Goal: Information Seeking & Learning: Learn about a topic

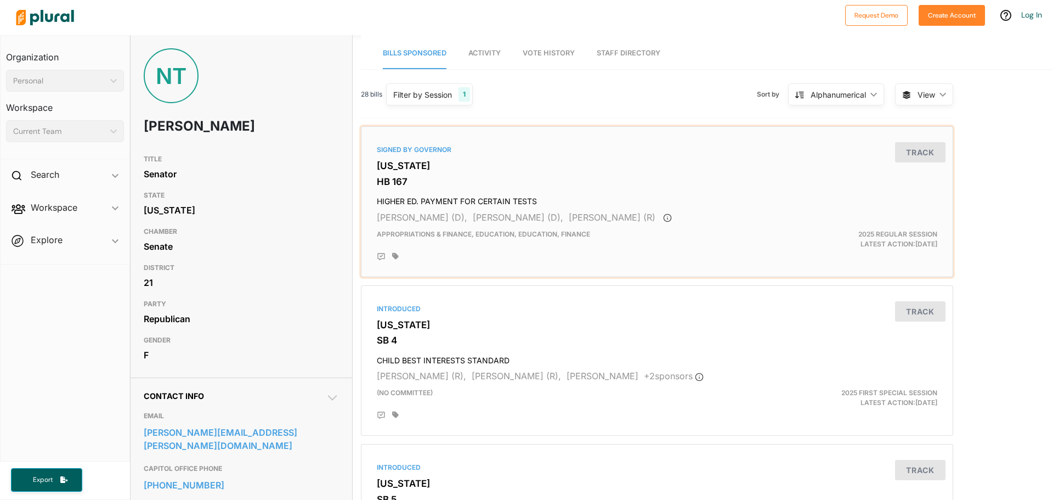
click at [417, 196] on h4 "HIGHER ED. PAYMENT FOR CERTAIN TESTS" at bounding box center [657, 198] width 561 height 15
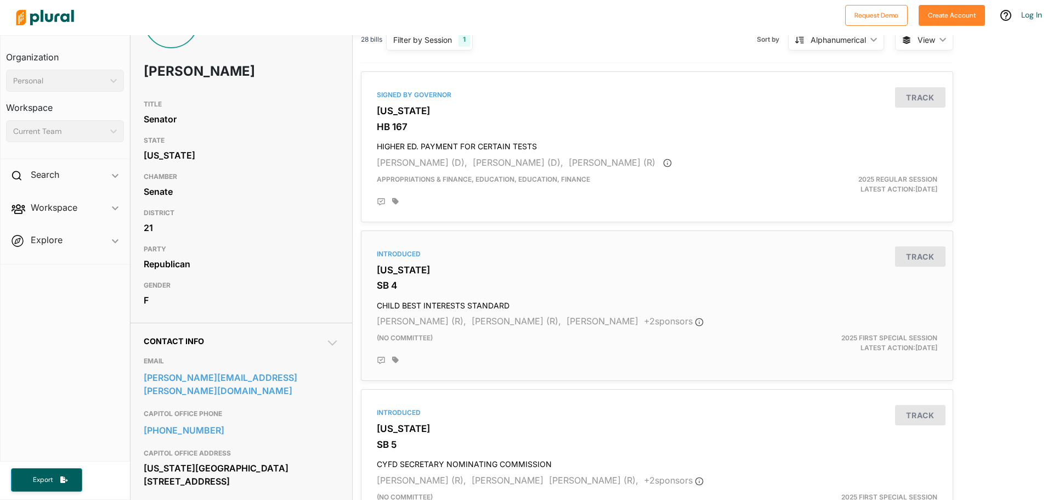
scroll to position [110, 0]
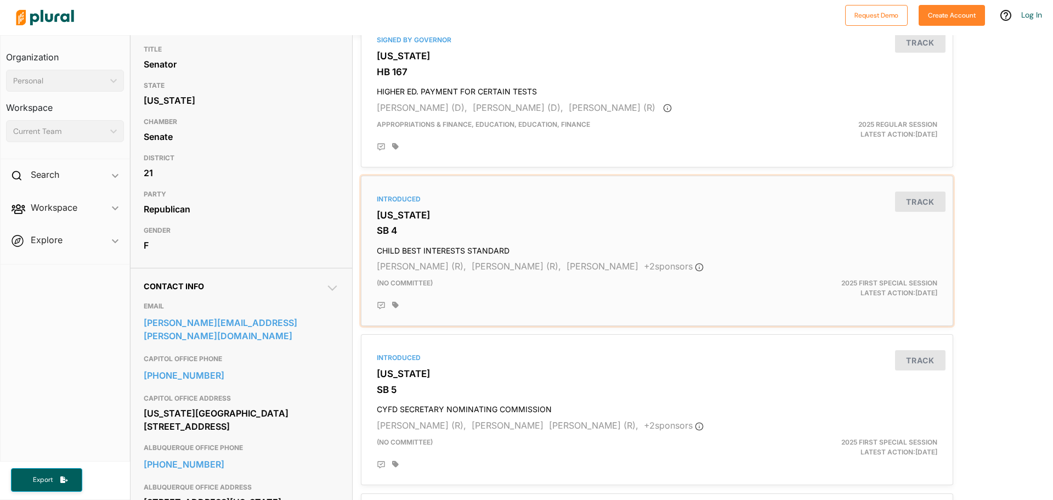
click at [398, 216] on h3 "[US_STATE]" at bounding box center [657, 215] width 561 height 11
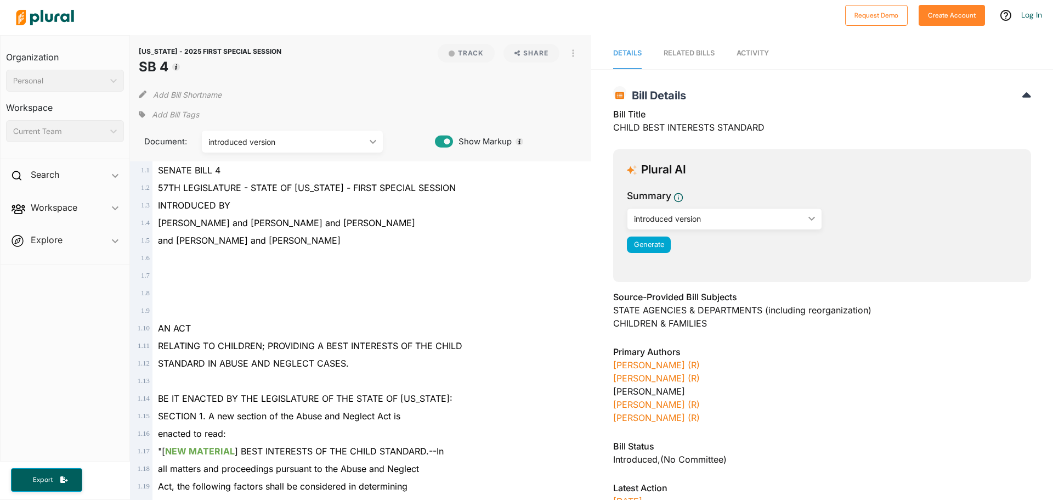
scroll to position [165, 0]
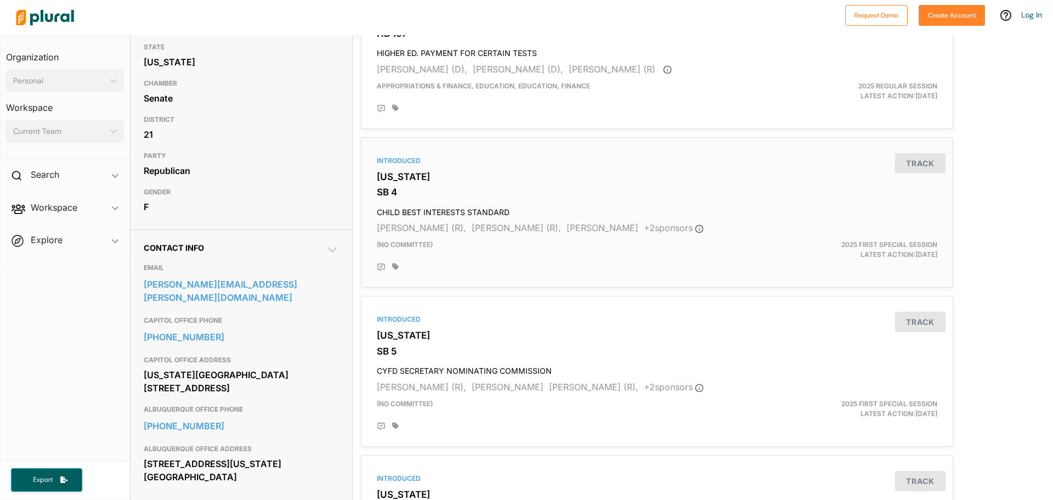
scroll to position [165, 0]
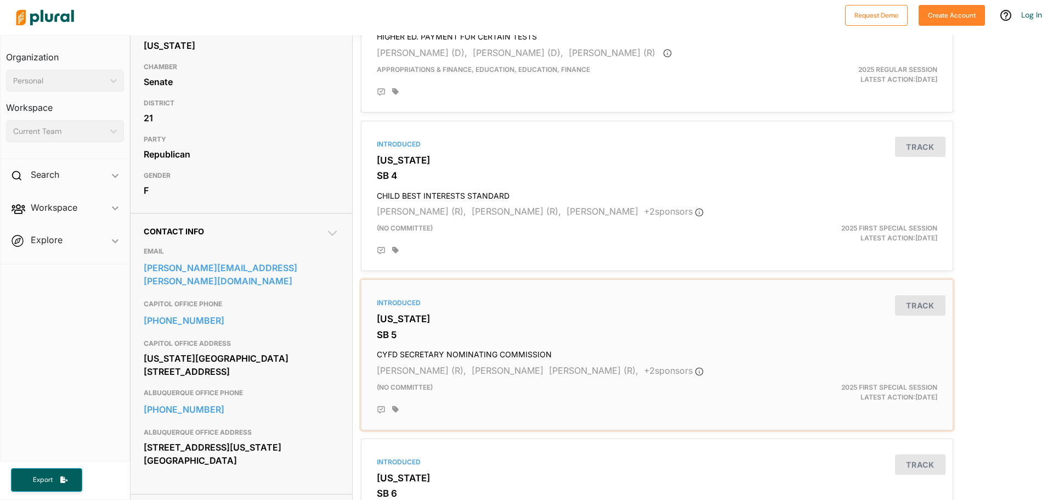
click at [408, 320] on h3 "[US_STATE]" at bounding box center [657, 318] width 561 height 11
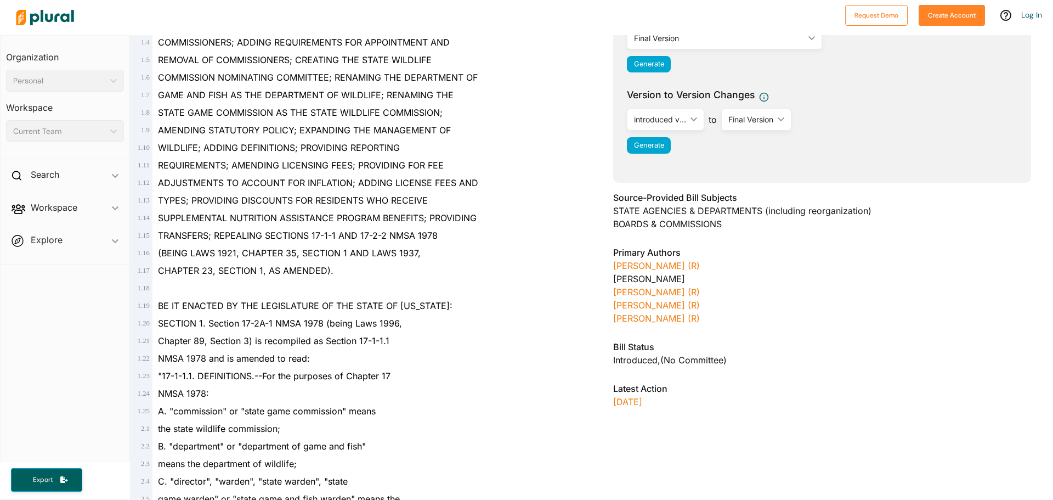
scroll to position [55, 0]
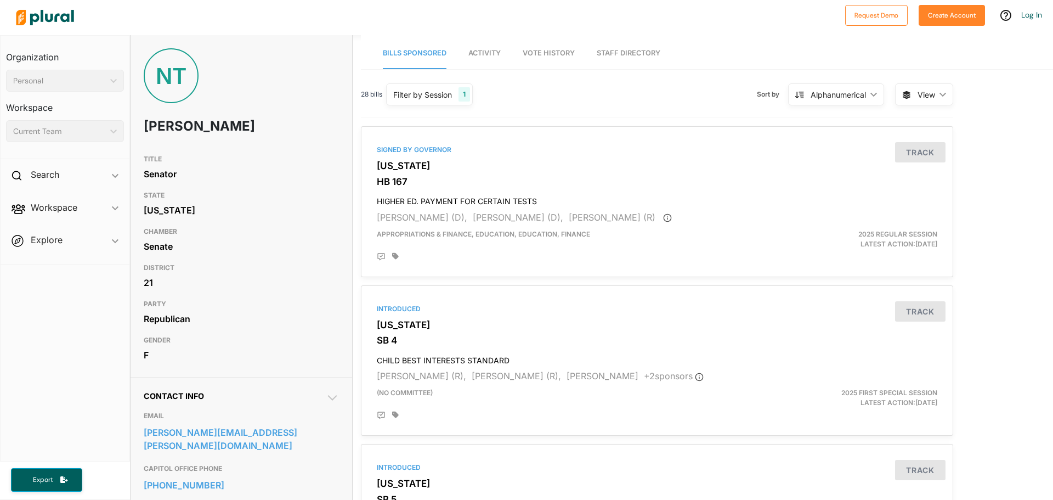
click at [829, 100] on div "Alphanumerical ic_keyboard_arrow_down" at bounding box center [836, 94] width 96 height 22
click at [666, 99] on div "28 bills Filter by Session 1 Filter by Session close Current Sessions [US_STATE…" at bounding box center [657, 99] width 592 height 38
click at [852, 104] on div "Alphanumerical ic_keyboard_arrow_down" at bounding box center [836, 94] width 96 height 22
click at [837, 118] on div "Latest Action" at bounding box center [842, 120] width 65 height 9
click at [472, 200] on h4 "INTERSTATE MEDICAL LICENSURE" at bounding box center [657, 198] width 561 height 15
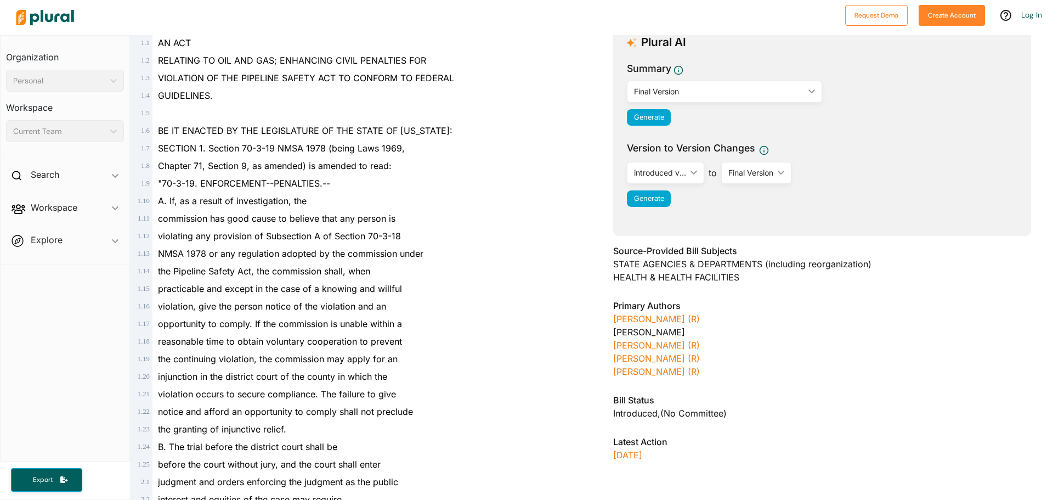
scroll to position [50, 0]
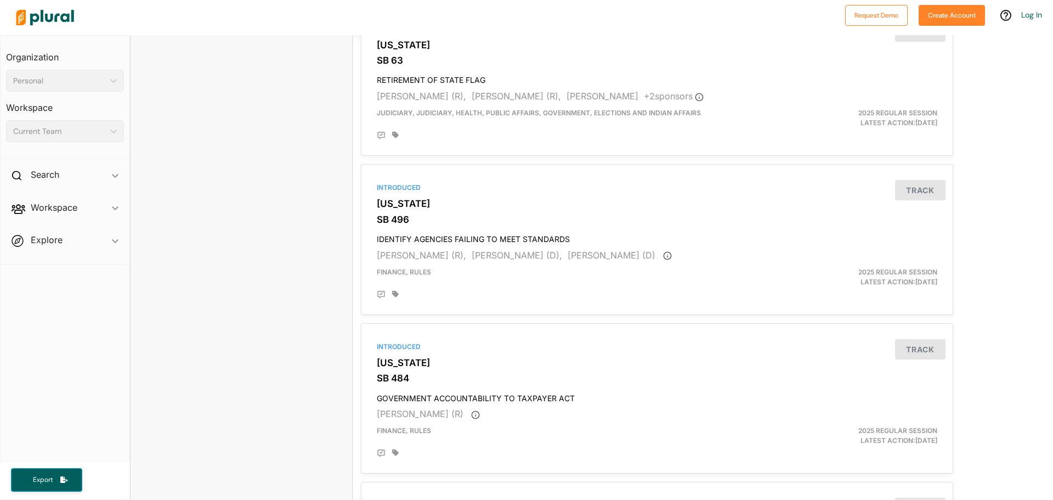
scroll to position [1097, 0]
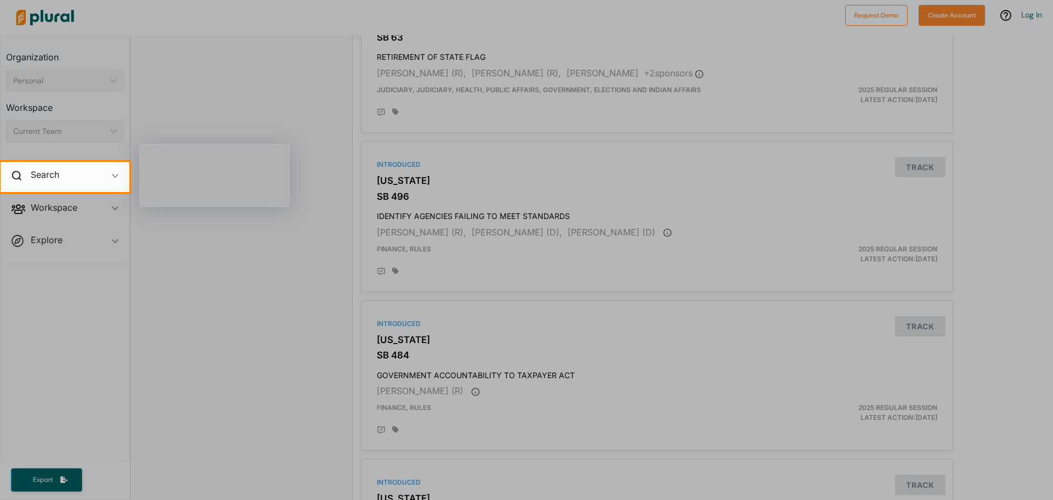
click at [298, 228] on div at bounding box center [526, 346] width 1053 height 308
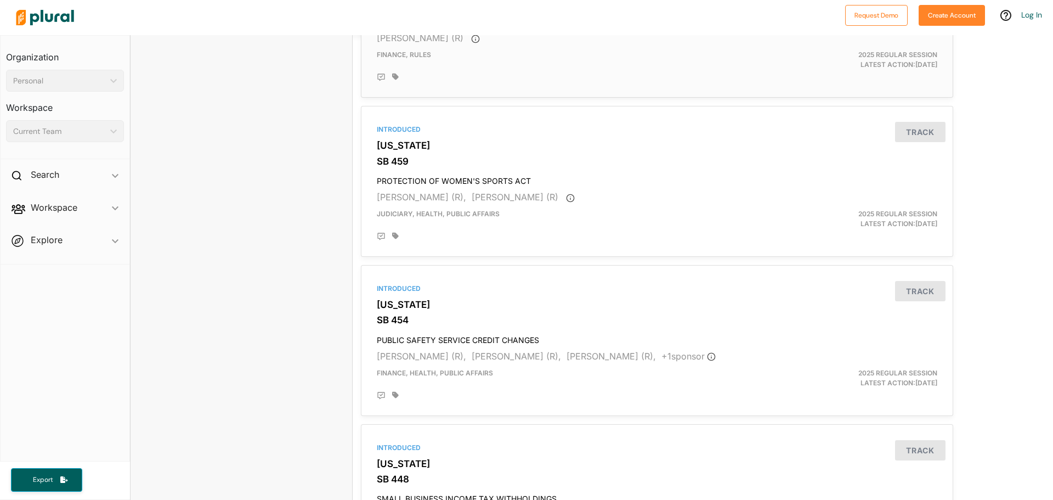
scroll to position [1426, 0]
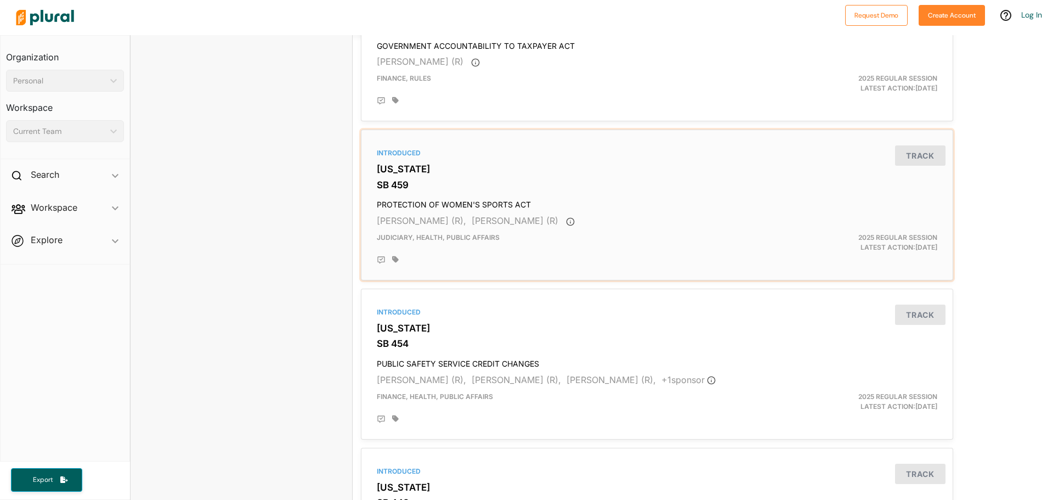
click at [476, 207] on h4 "PROTECTION OF WOMEN'S SPORTS ACT" at bounding box center [657, 202] width 561 height 15
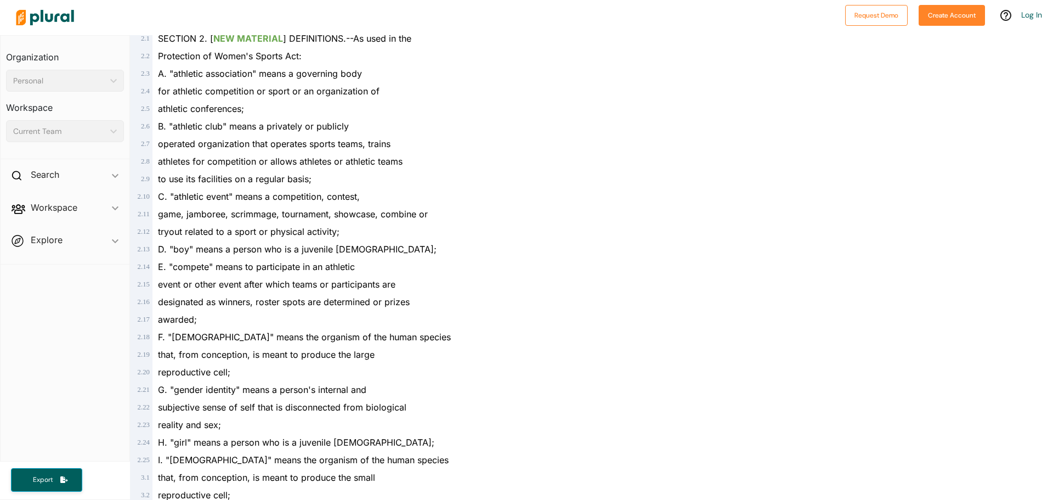
scroll to position [603, 0]
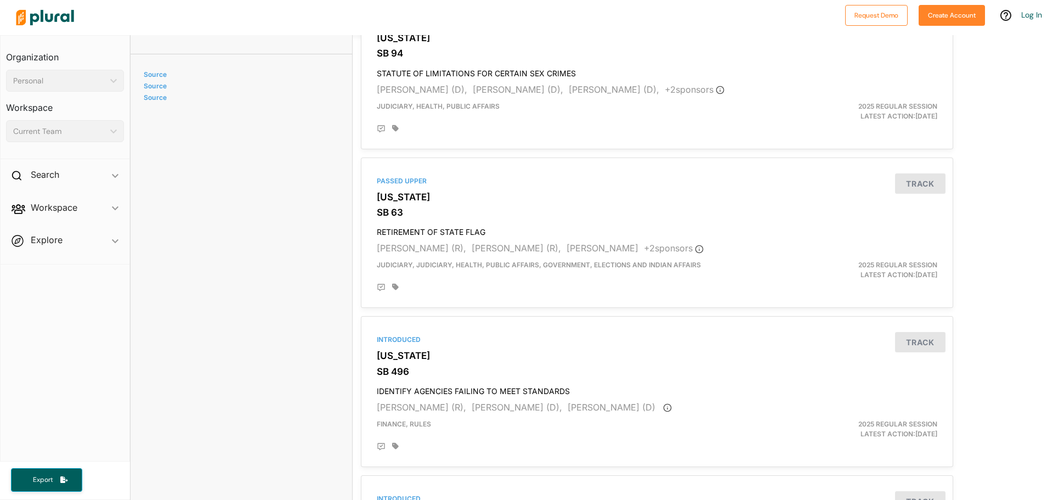
scroll to position [932, 0]
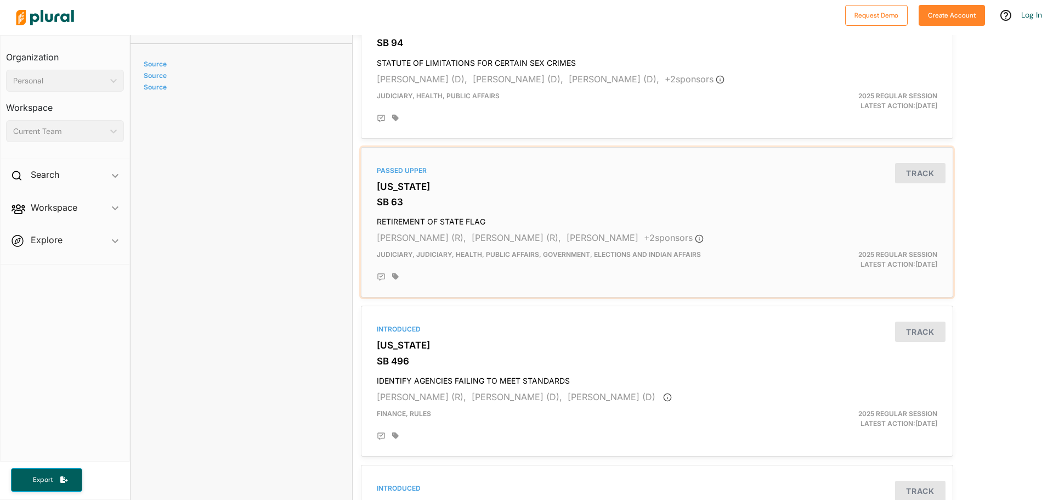
click at [451, 217] on h4 "RETIREMENT OF STATE FLAG" at bounding box center [657, 219] width 561 height 15
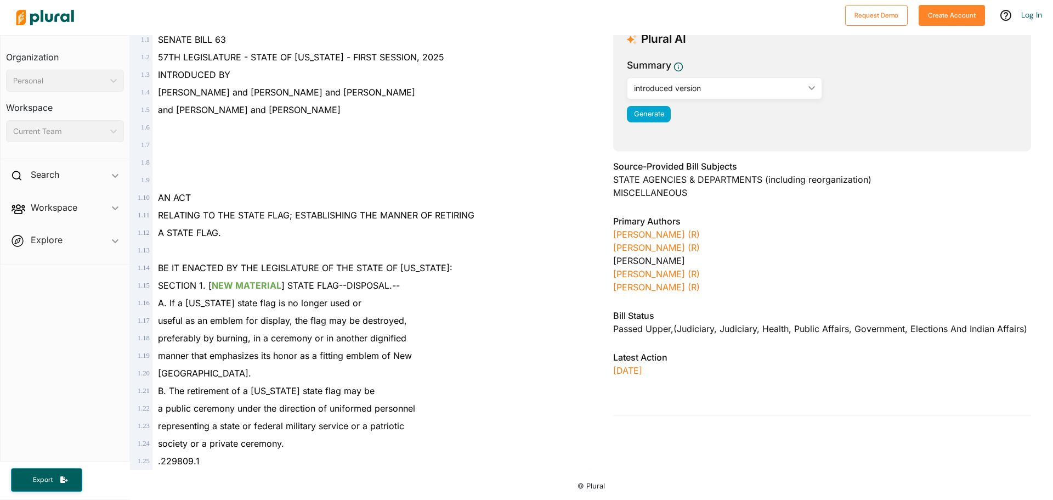
scroll to position [131, 0]
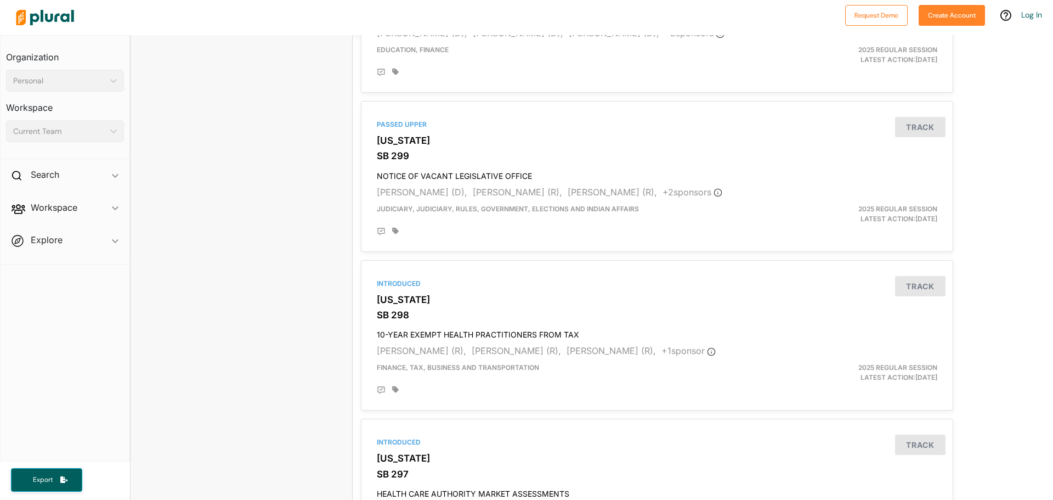
scroll to position [2742, 0]
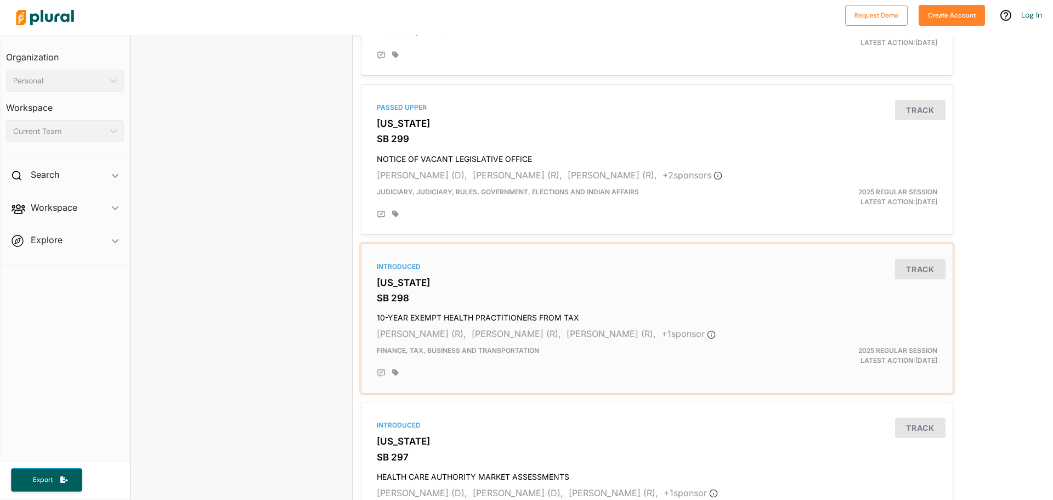
click at [455, 316] on h4 "10-YEAR EXEMPT HEALTH PRACTITIONERS FROM TAX" at bounding box center [657, 315] width 561 height 15
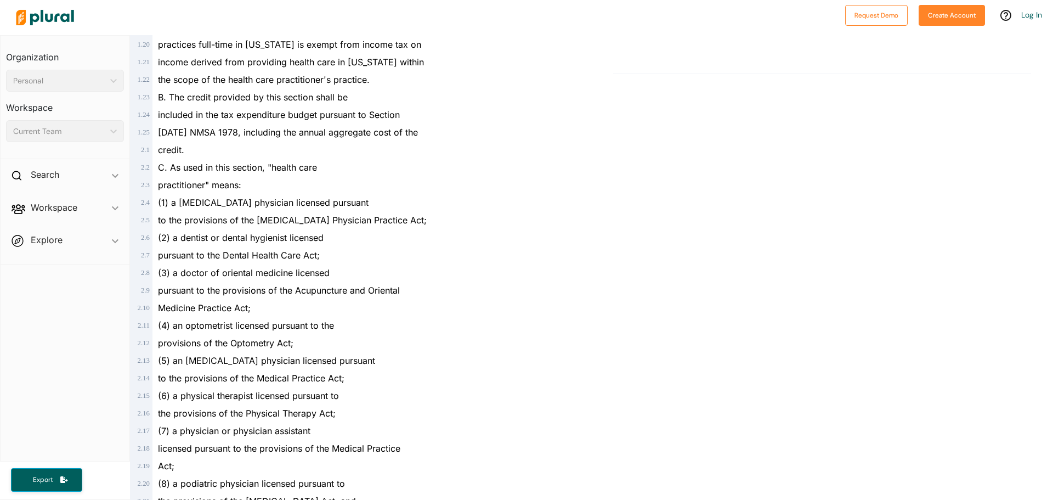
scroll to position [494, 0]
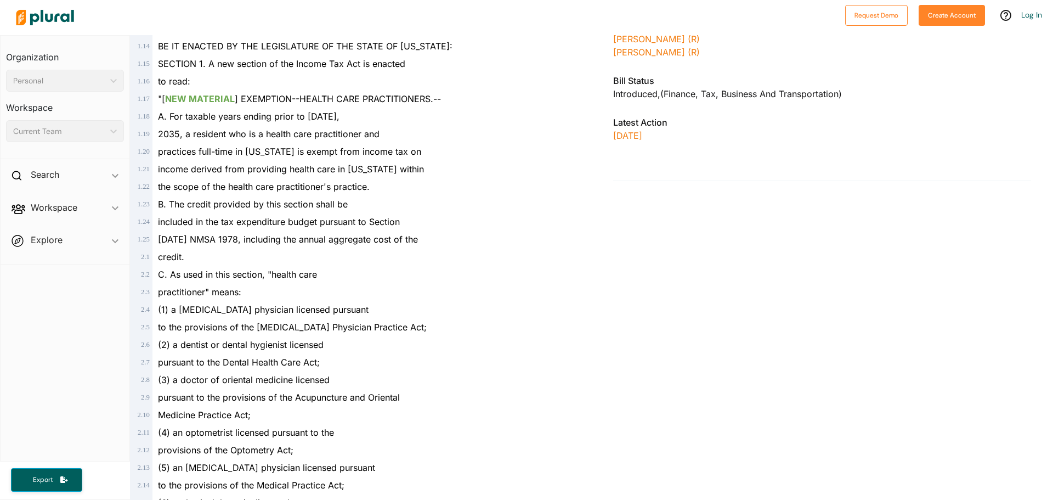
scroll to position [241, 0]
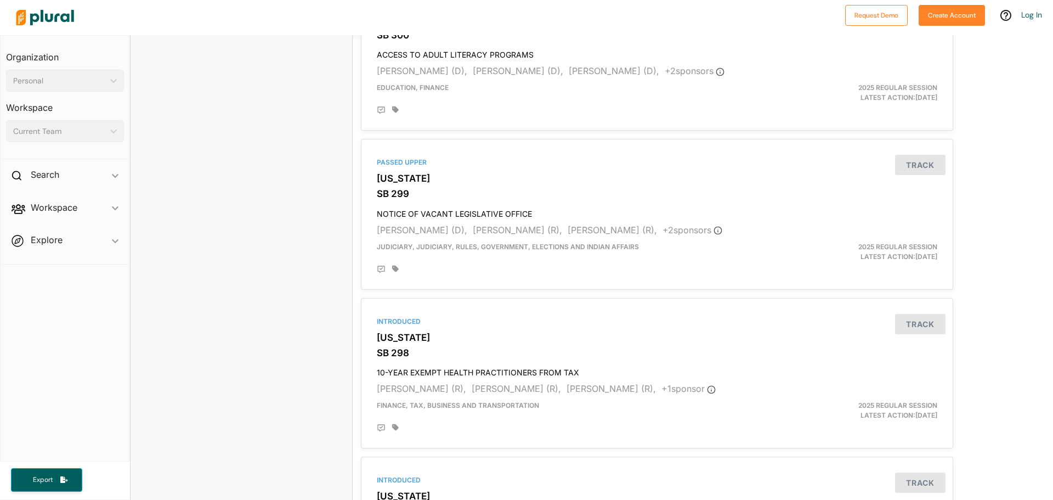
scroll to position [2742, 0]
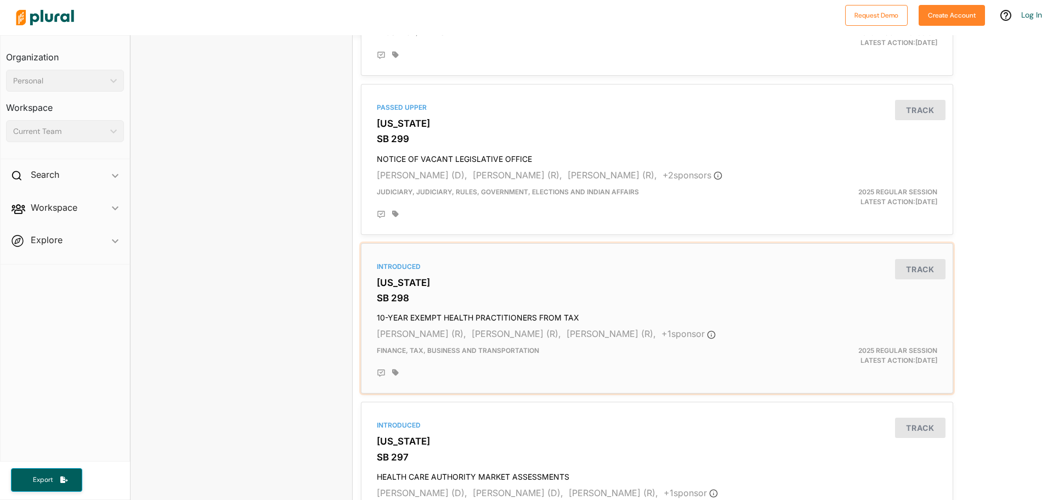
click at [395, 296] on h3 "SB 298" at bounding box center [657, 297] width 561 height 11
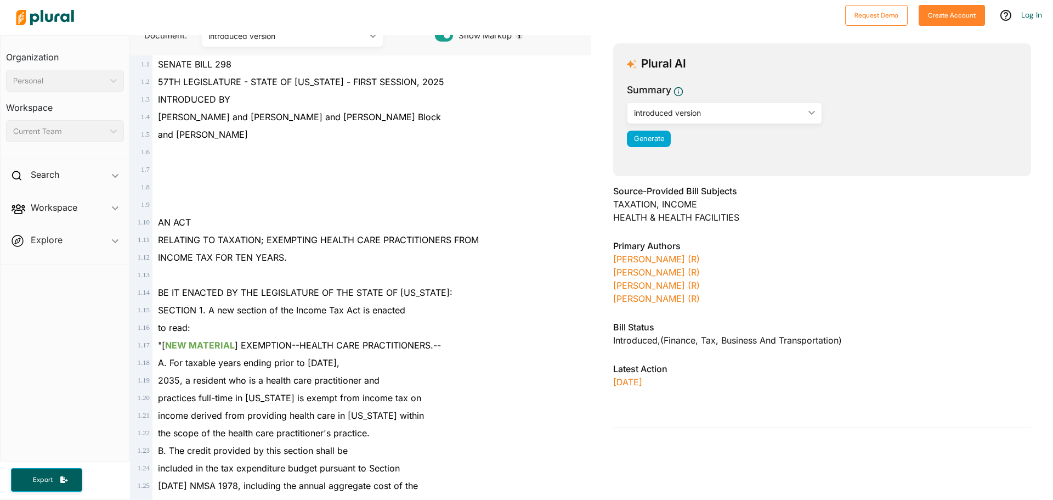
scroll to position [110, 0]
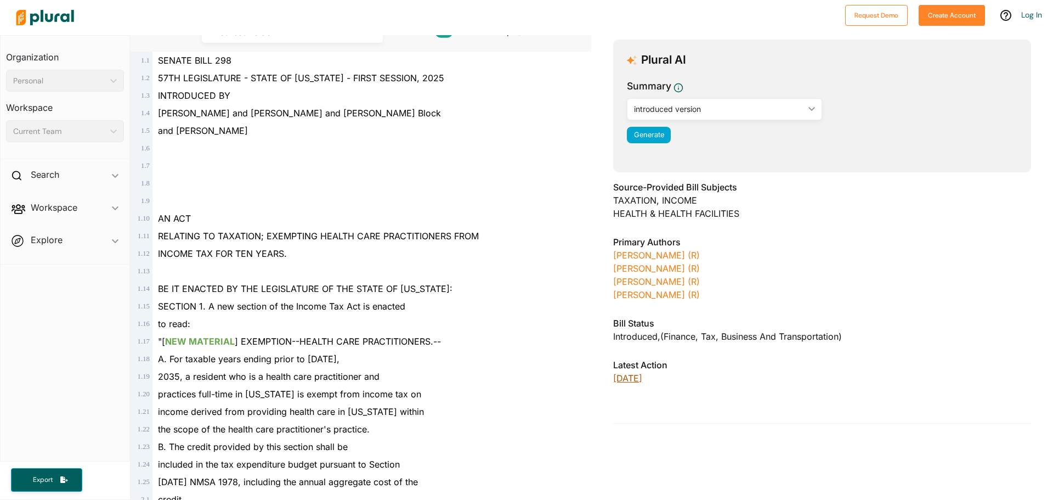
click at [619, 383] on p "[DATE]" at bounding box center [822, 377] width 418 height 13
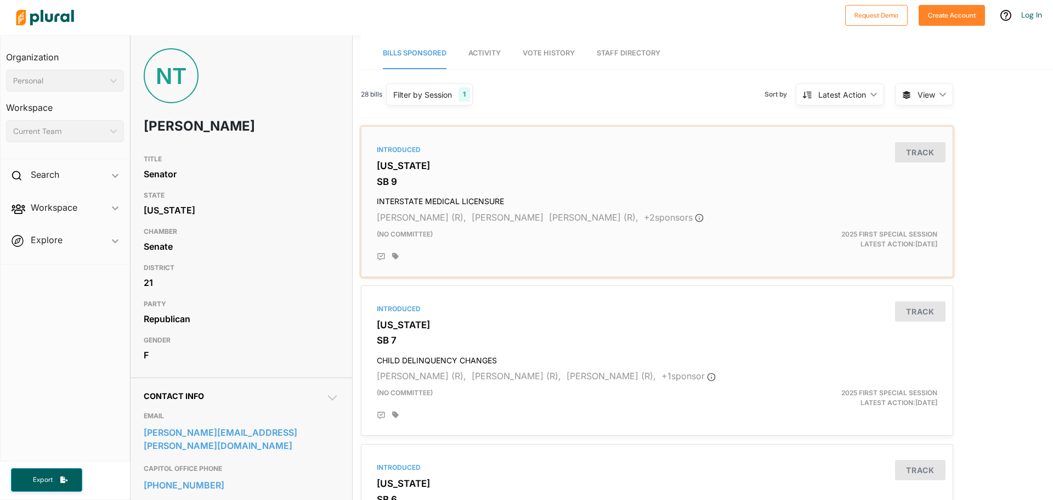
click at [451, 199] on h4 "INTERSTATE MEDICAL LICENSURE" at bounding box center [657, 198] width 561 height 15
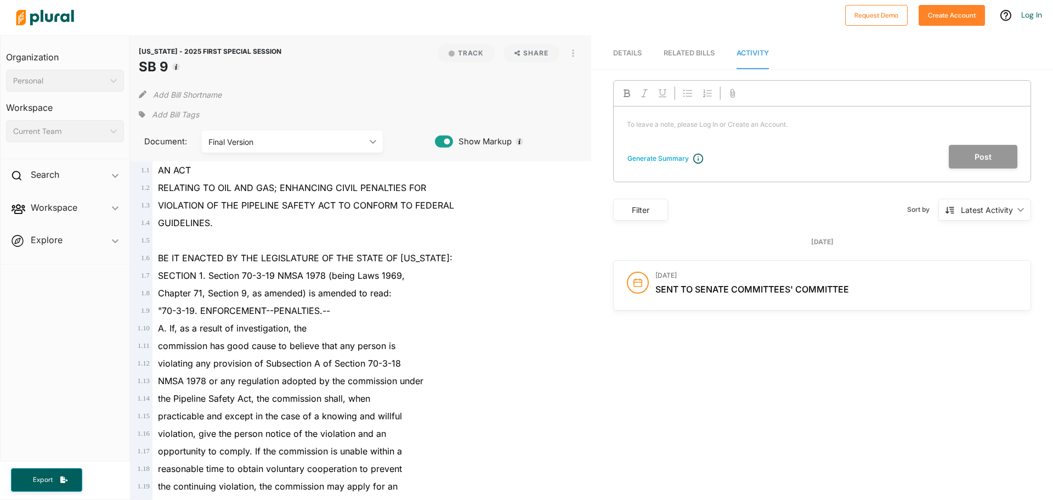
click at [444, 140] on icon at bounding box center [444, 141] width 18 height 16
click at [444, 140] on icon at bounding box center [444, 141] width 18 height 12
click at [439, 100] on div "Add Bill Shortname" at bounding box center [361, 92] width 444 height 22
click at [355, 137] on div "Final Version" at bounding box center [286, 142] width 157 height 12
click at [334, 166] on div "introduced version" at bounding box center [292, 167] width 163 height 9
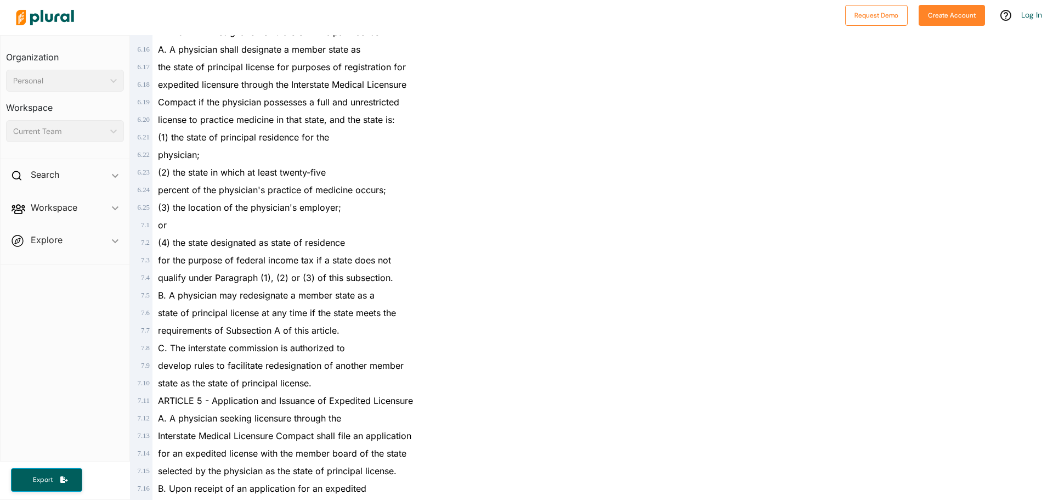
scroll to position [2962, 0]
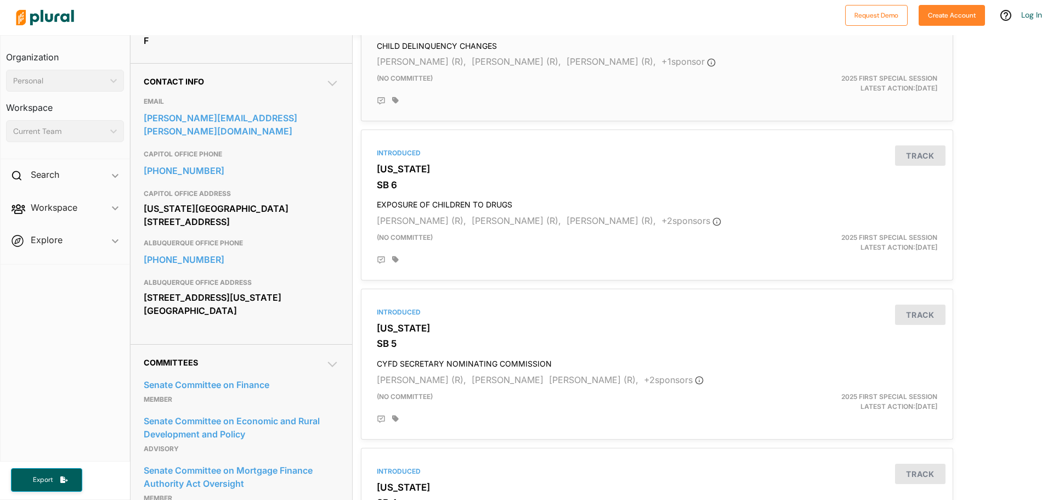
scroll to position [329, 0]
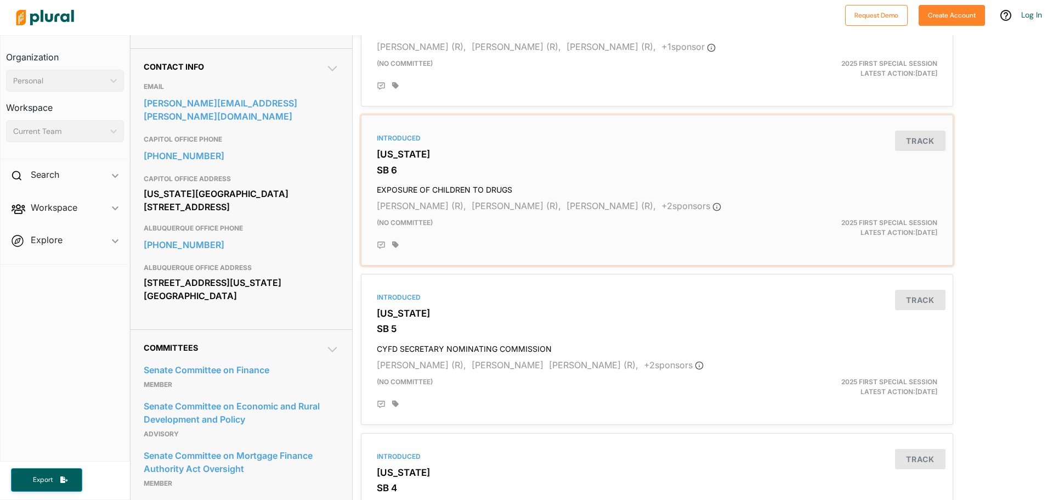
click at [432, 194] on h4 "EXPOSURE OF CHILDREN TO DRUGS" at bounding box center [657, 187] width 561 height 15
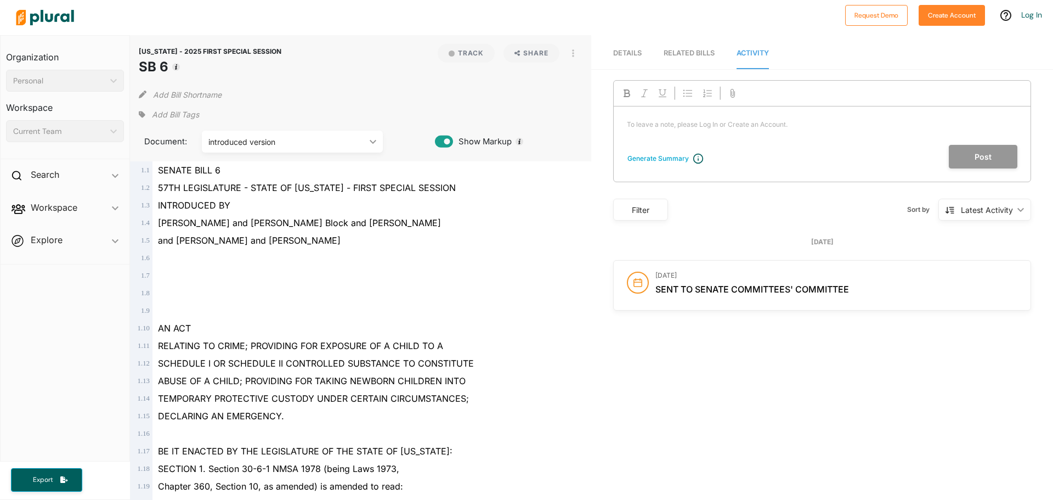
click at [279, 140] on div "introduced version" at bounding box center [286, 142] width 157 height 12
click at [268, 163] on div "introduced version" at bounding box center [292, 167] width 163 height 9
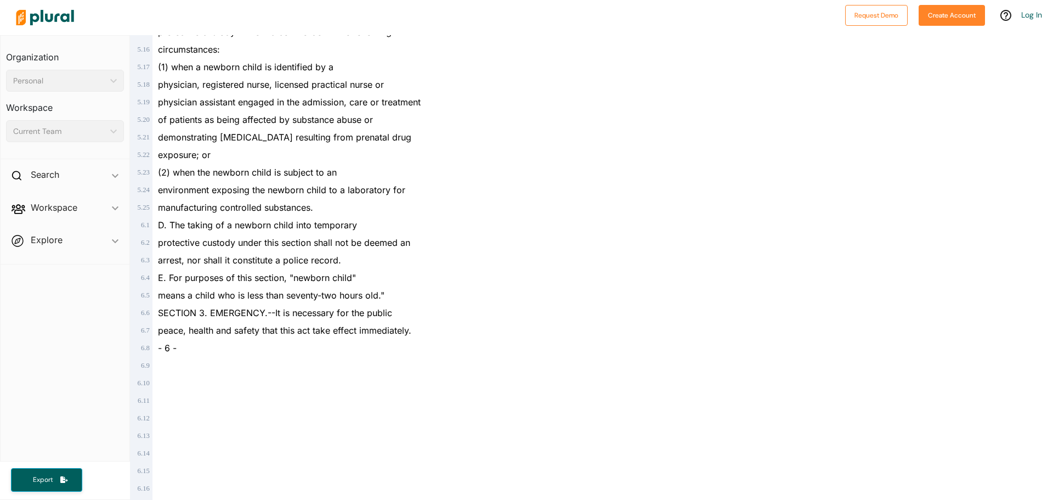
scroll to position [2325, 0]
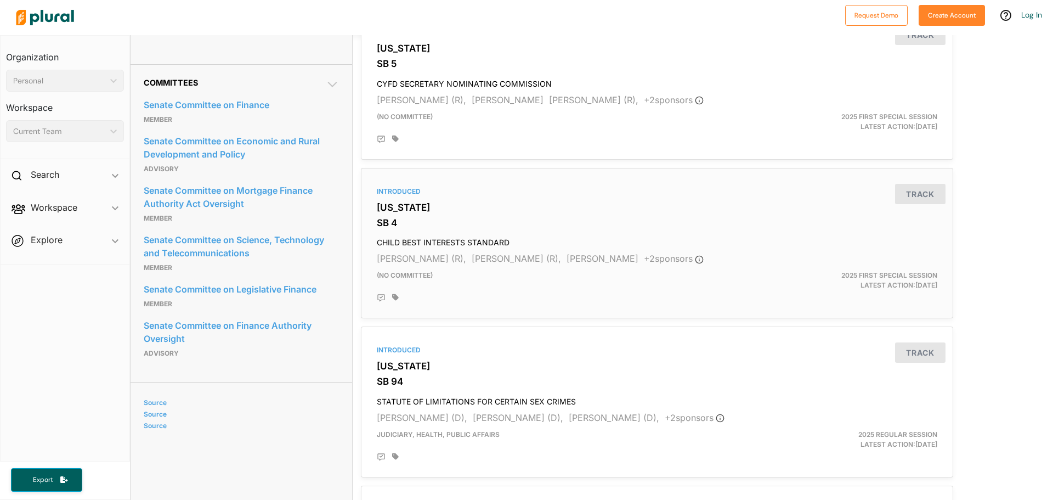
scroll to position [603, 0]
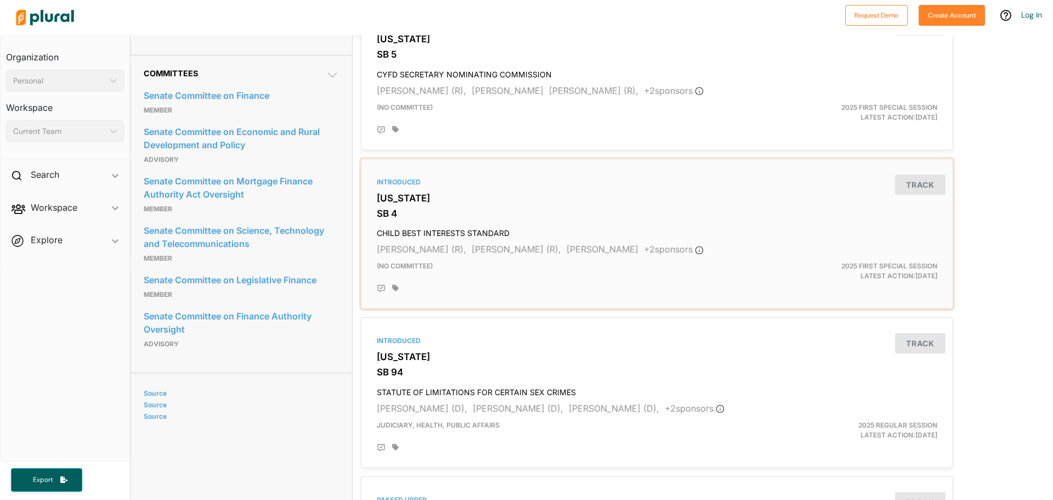
click at [383, 199] on h3 "[US_STATE]" at bounding box center [657, 198] width 561 height 11
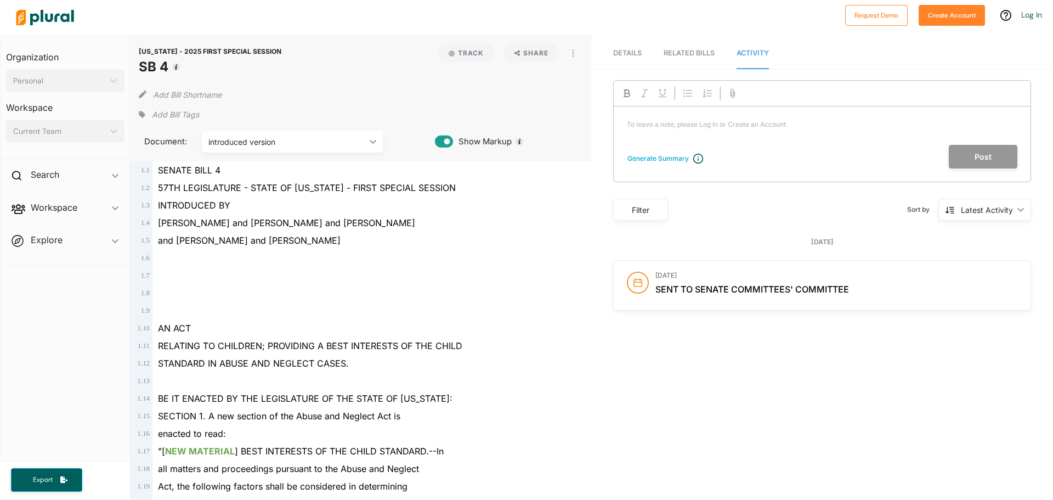
click at [279, 143] on div "introduced version" at bounding box center [286, 142] width 157 height 12
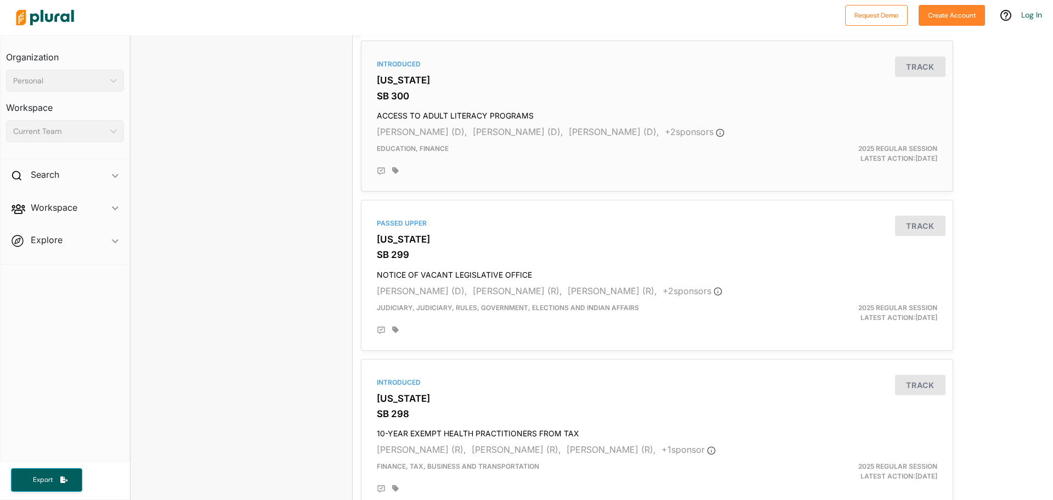
scroll to position [2633, 0]
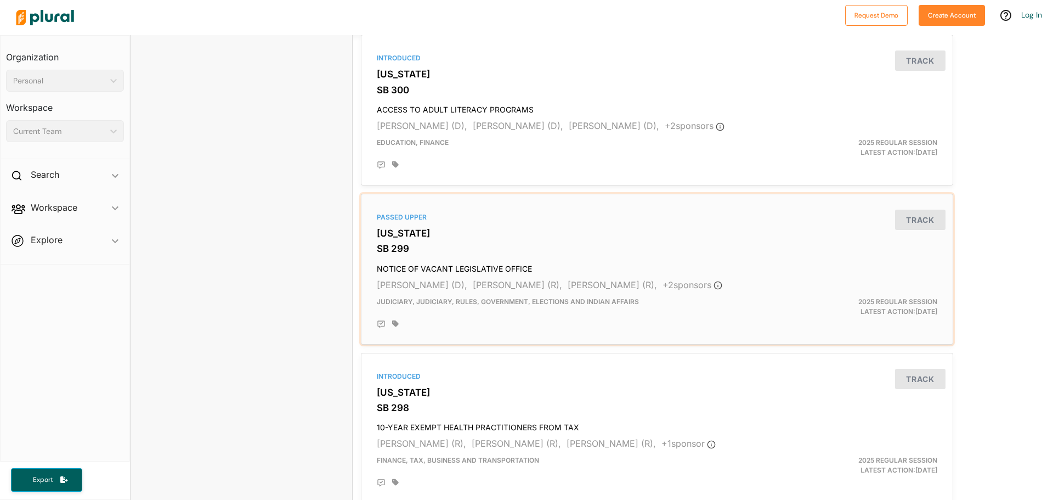
click at [477, 262] on h4 "NOTICE OF VACANT LEGISLATIVE OFFICE" at bounding box center [657, 266] width 561 height 15
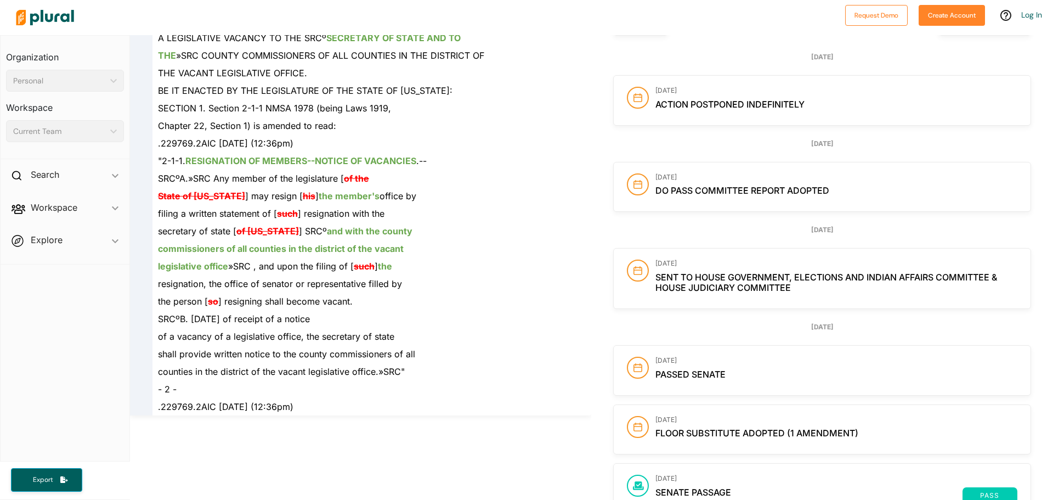
scroll to position [384, 0]
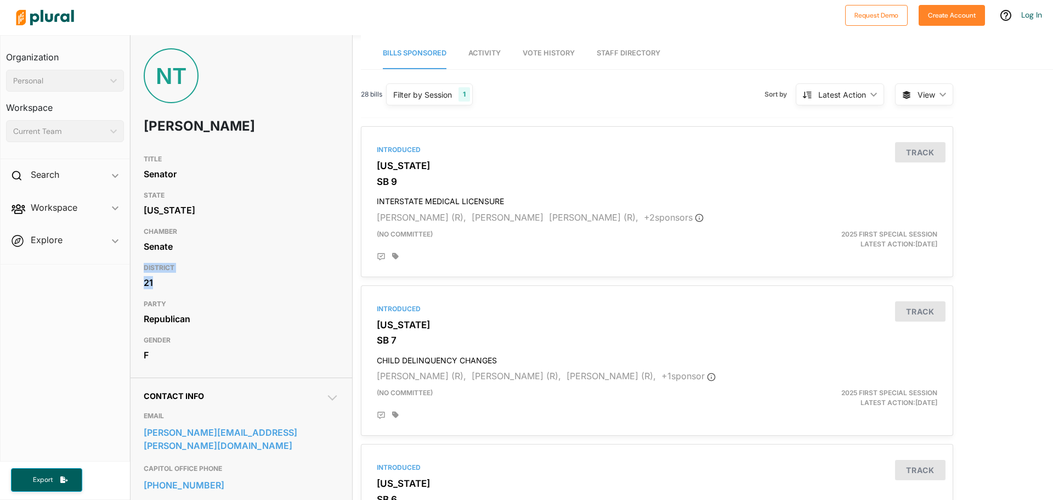
drag, startPoint x: 159, startPoint y: 280, endPoint x: 144, endPoint y: 267, distance: 19.5
click at [144, 267] on div "DISTRICT 21" at bounding box center [241, 276] width 195 height 36
click at [536, 46] on link "Vote History" at bounding box center [549, 53] width 52 height 31
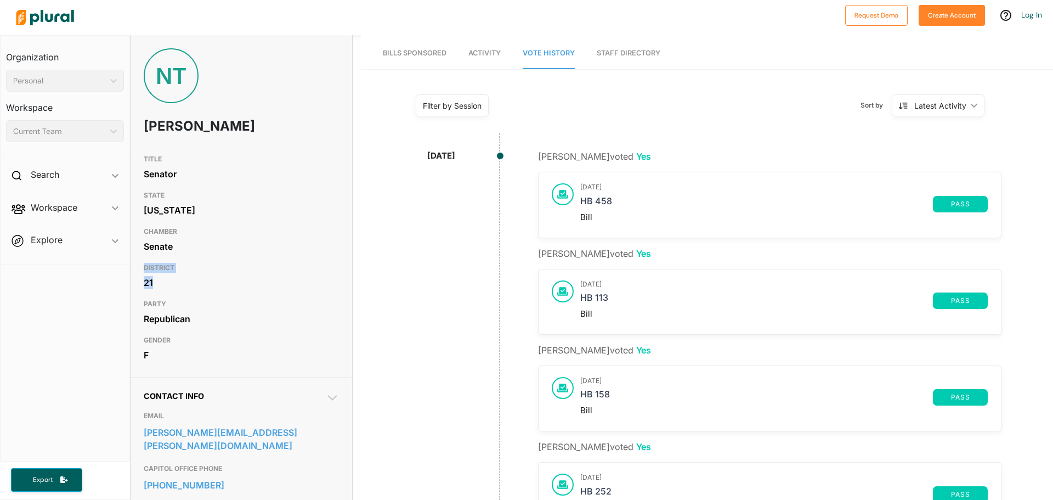
click at [958, 110] on div "Latest Activity" at bounding box center [940, 106] width 52 height 12
click at [927, 155] on div "Latest Activity" at bounding box center [942, 156] width 65 height 9
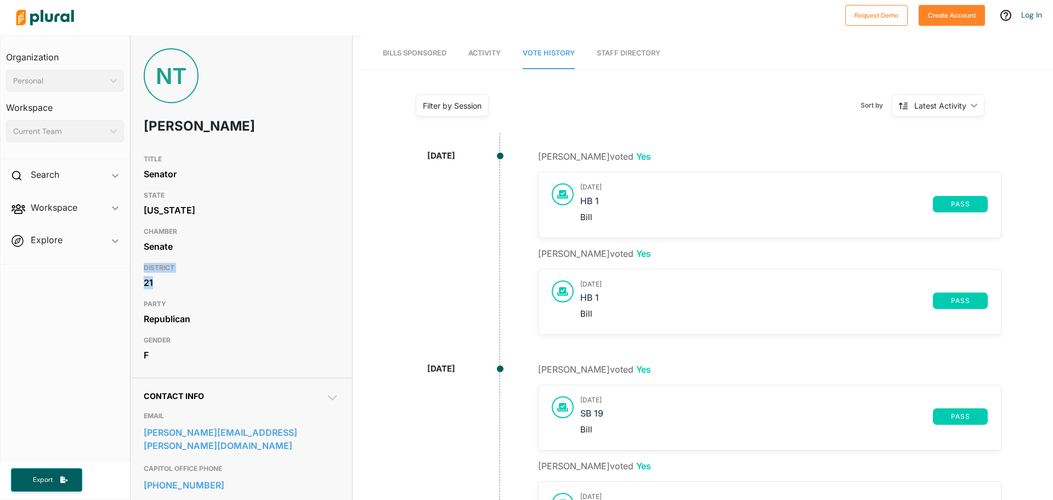
click at [629, 55] on link "Staff Directory" at bounding box center [629, 53] width 64 height 31
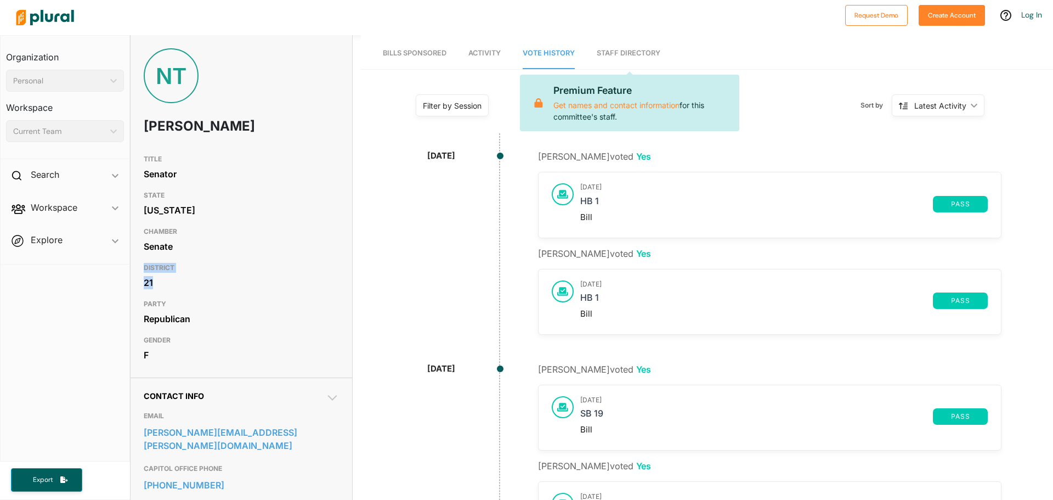
click at [417, 59] on link "Bills Sponsored" at bounding box center [415, 53] width 64 height 31
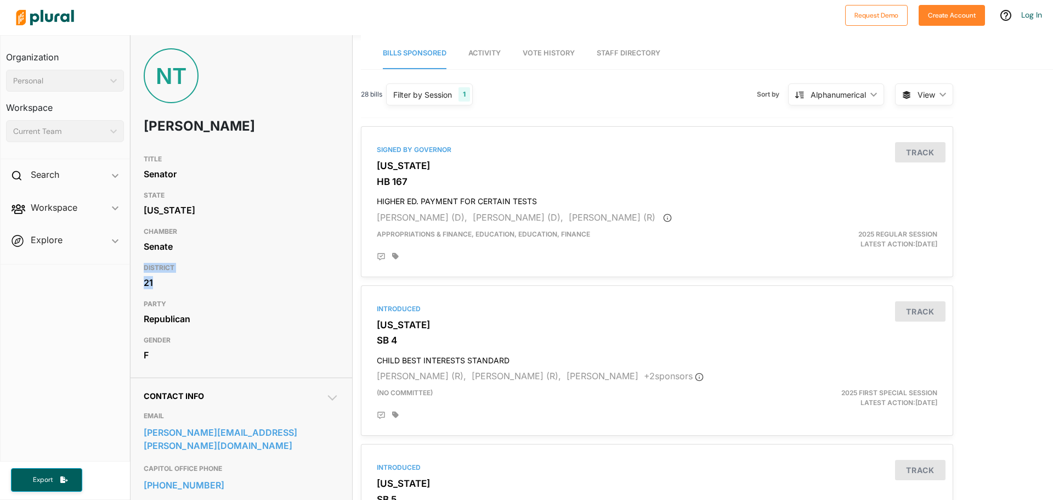
click at [856, 98] on div "Alphanumerical" at bounding box center [838, 95] width 55 height 12
click at [487, 56] on link "Activity" at bounding box center [484, 53] width 32 height 31
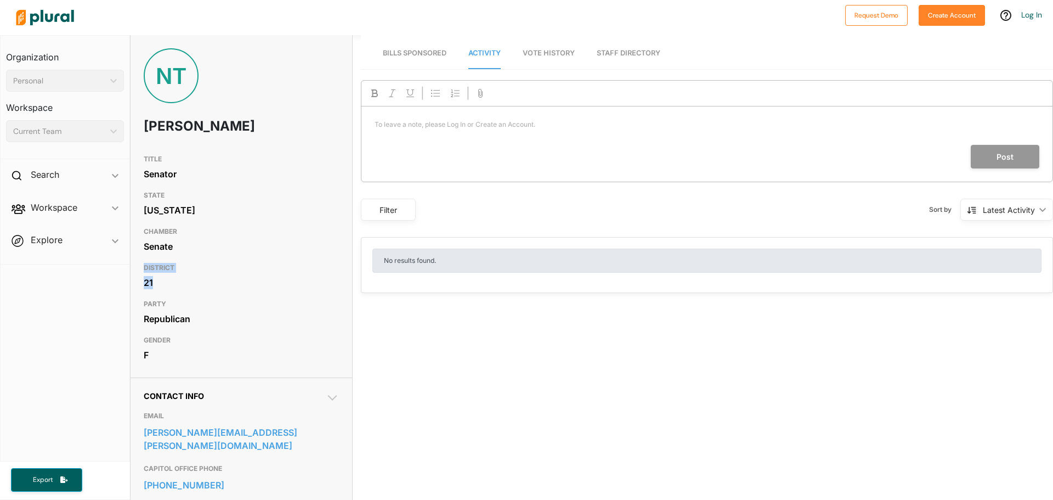
click at [423, 48] on link "Bills Sponsored" at bounding box center [415, 53] width 64 height 31
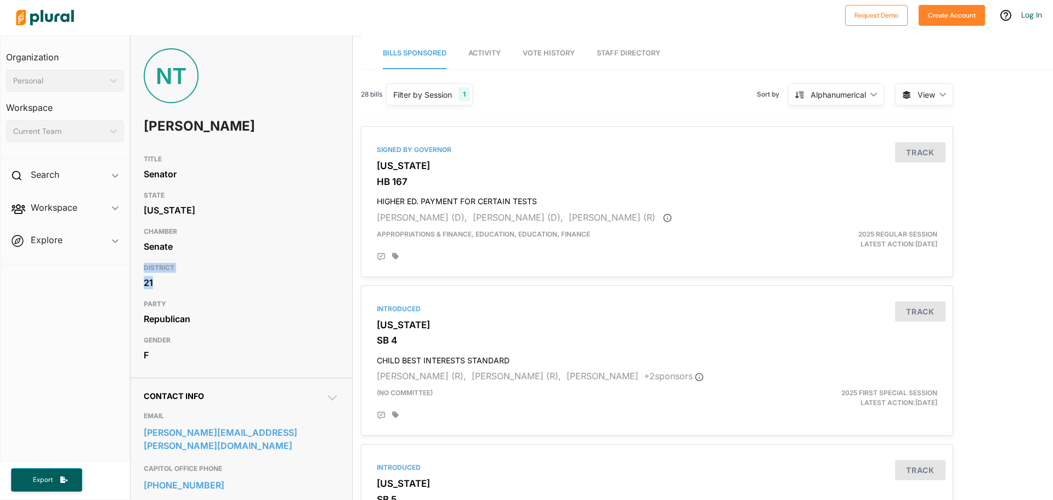
click at [897, 90] on span "View ic_keyboard_arrow_down" at bounding box center [924, 94] width 58 height 22
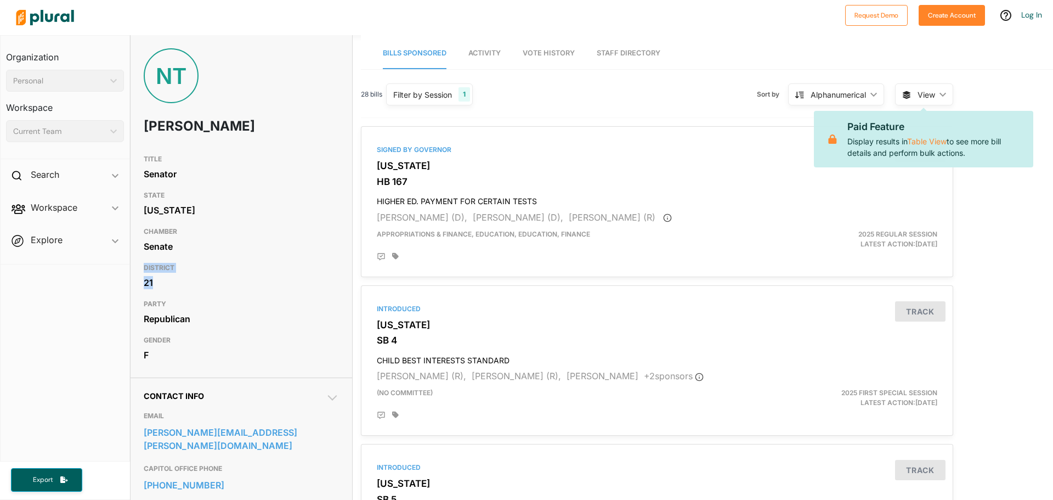
click at [844, 93] on div "Alphanumerical" at bounding box center [838, 95] width 55 height 12
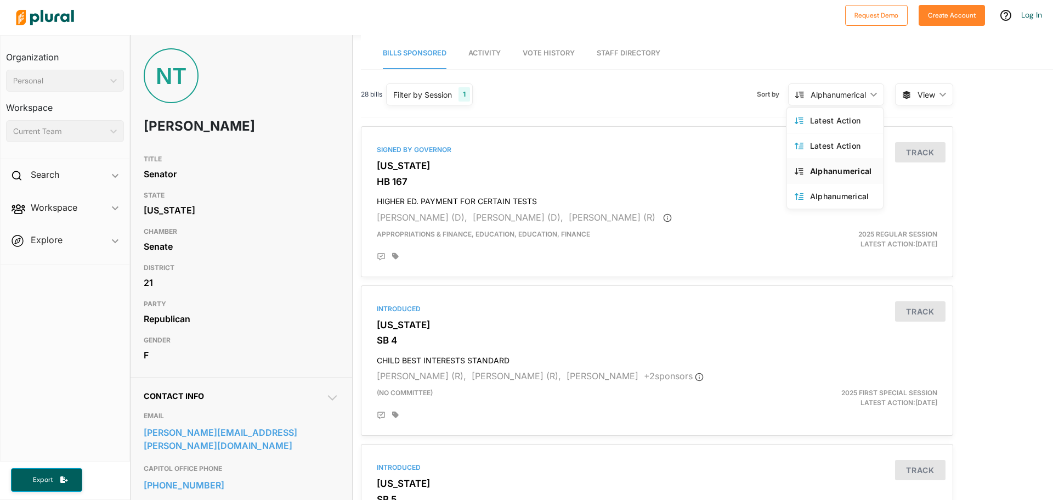
click at [670, 100] on div "28 bills Filter by Session 1 Filter by Session close Current Sessions [US_STATE…" at bounding box center [657, 99] width 592 height 38
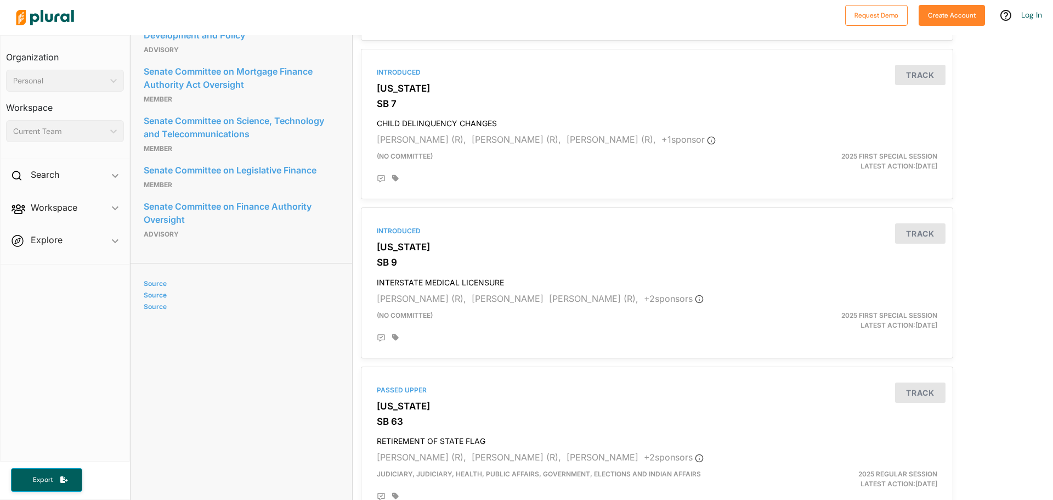
scroll to position [987, 0]
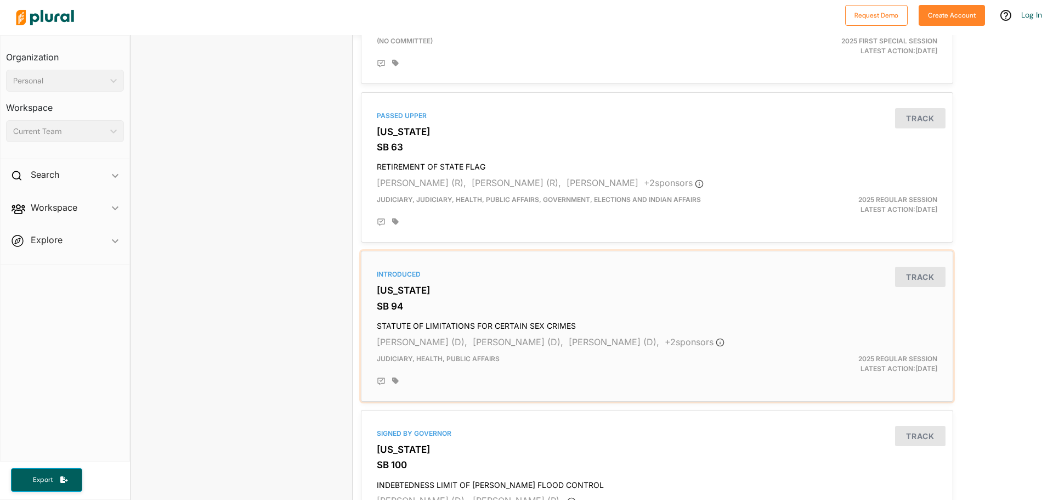
click at [534, 318] on h4 "STATUTE OF LIMITATIONS FOR CERTAIN SEX CRIMES" at bounding box center [657, 323] width 561 height 15
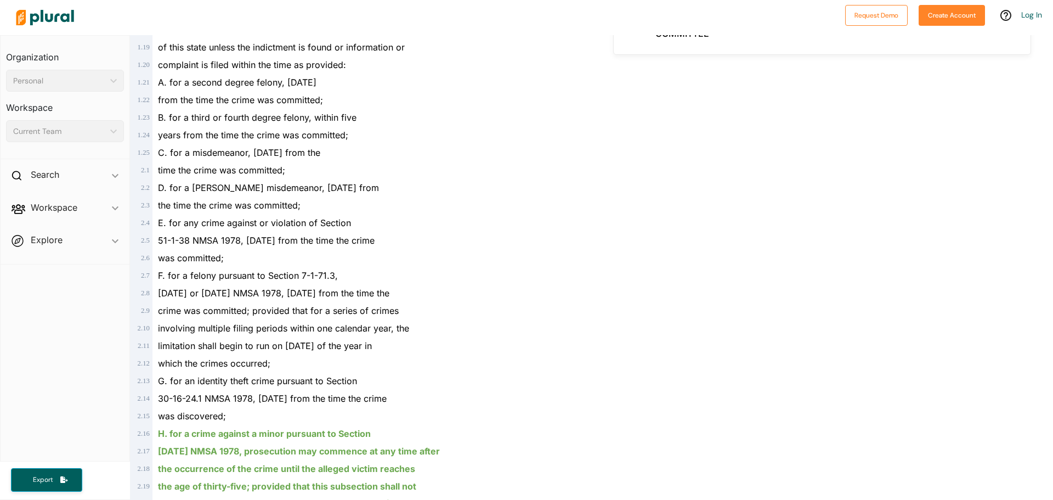
scroll to position [494, 0]
